Goal: Use online tool/utility: Utilize a website feature to perform a specific function

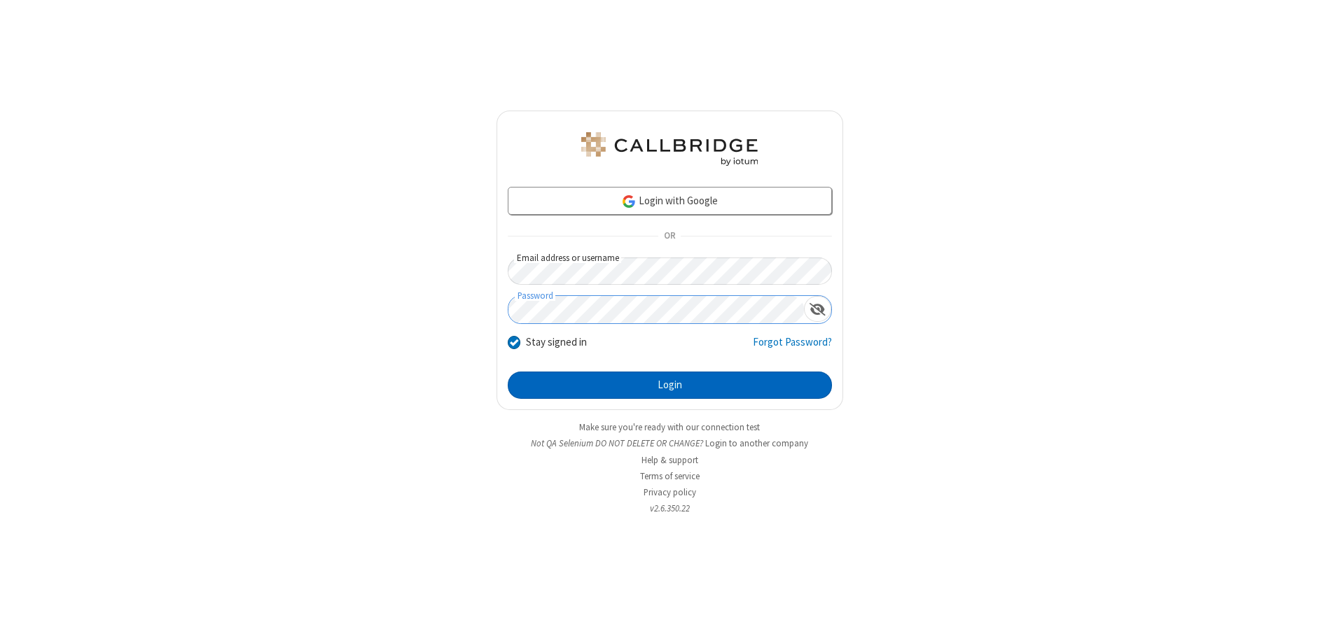
click at [669, 385] on button "Login" at bounding box center [670, 386] width 324 height 28
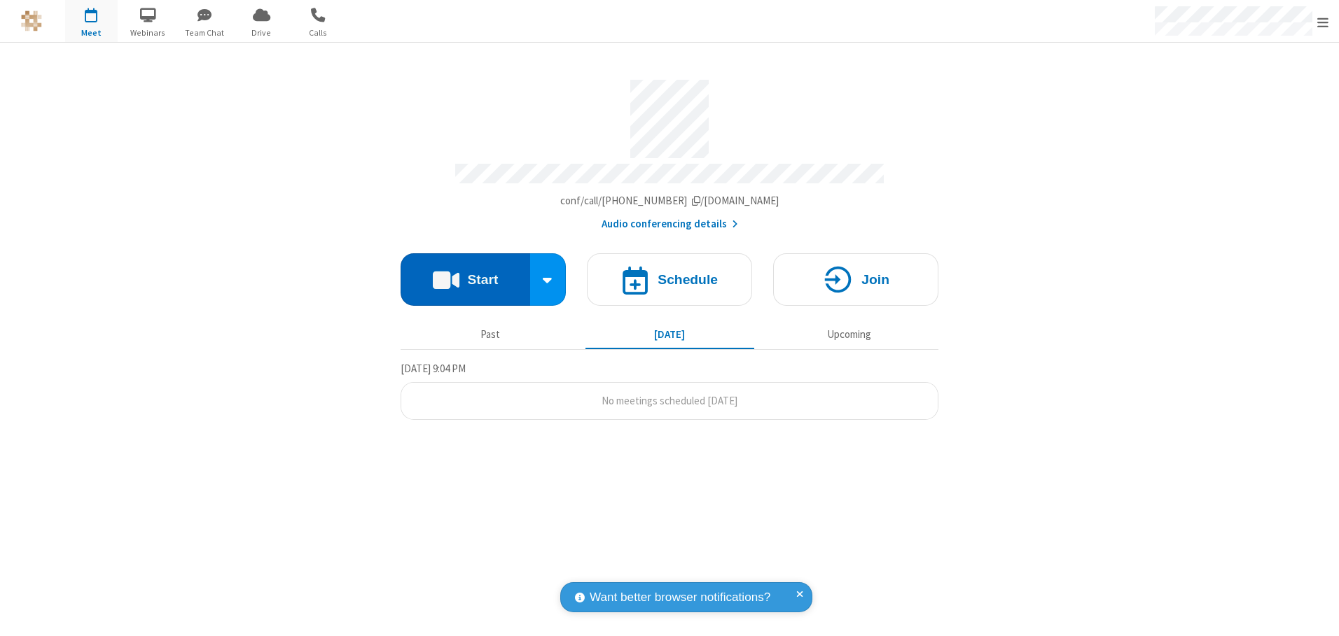
click at [465, 274] on button "Start" at bounding box center [465, 279] width 130 height 53
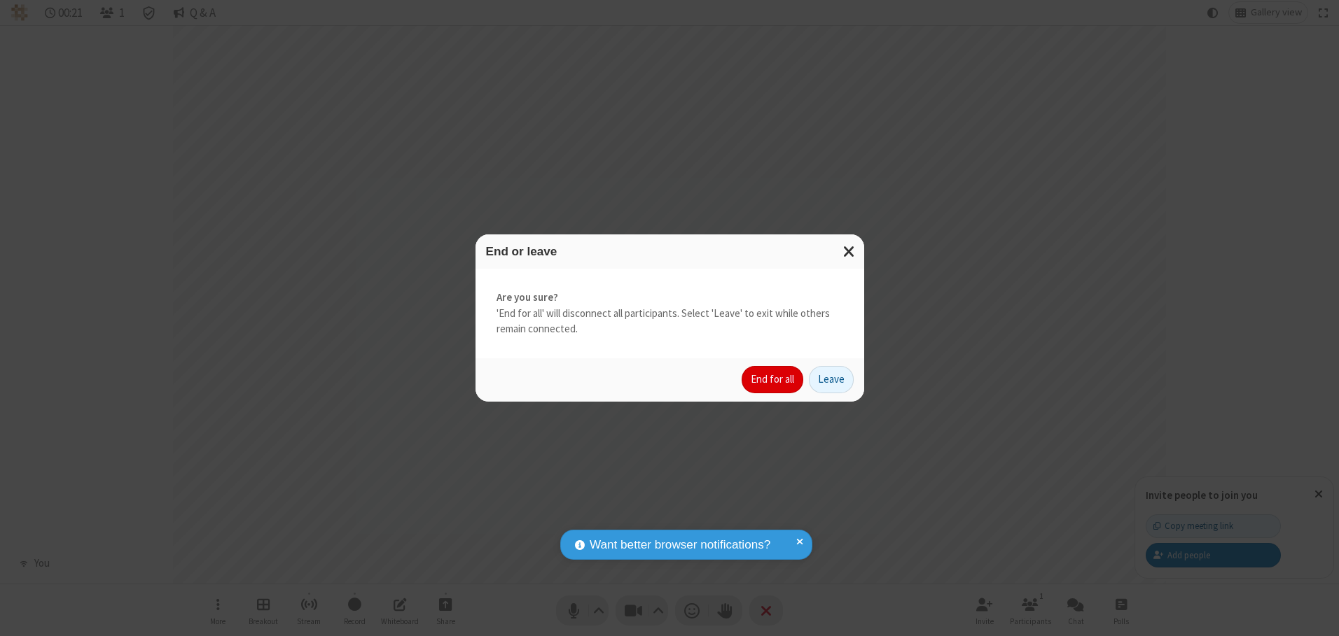
click at [773, 379] on button "End for all" at bounding box center [772, 380] width 62 height 28
